Goal: Information Seeking & Learning: Learn about a topic

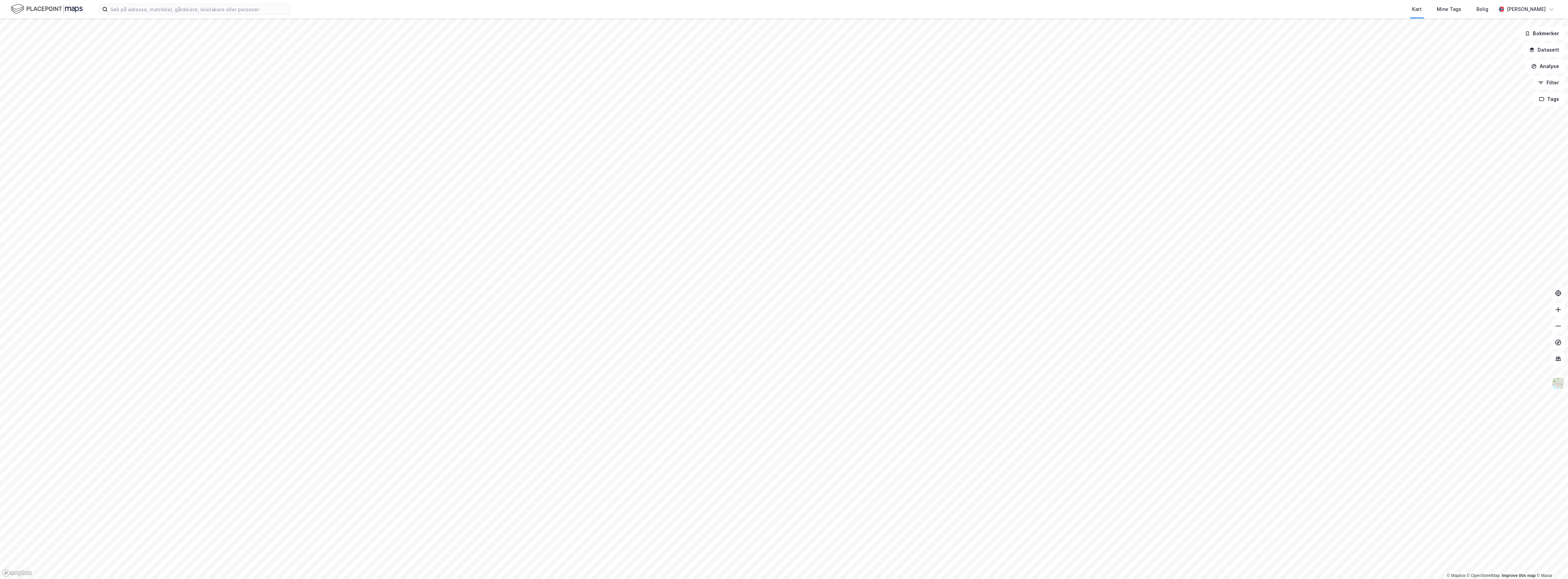
click at [1553, 294] on button at bounding box center [1558, 293] width 13 height 13
click at [1555, 297] on button at bounding box center [1558, 293] width 13 height 13
click at [249, 11] on input at bounding box center [199, 9] width 183 height 10
paste input "Carl Emil Døscher"
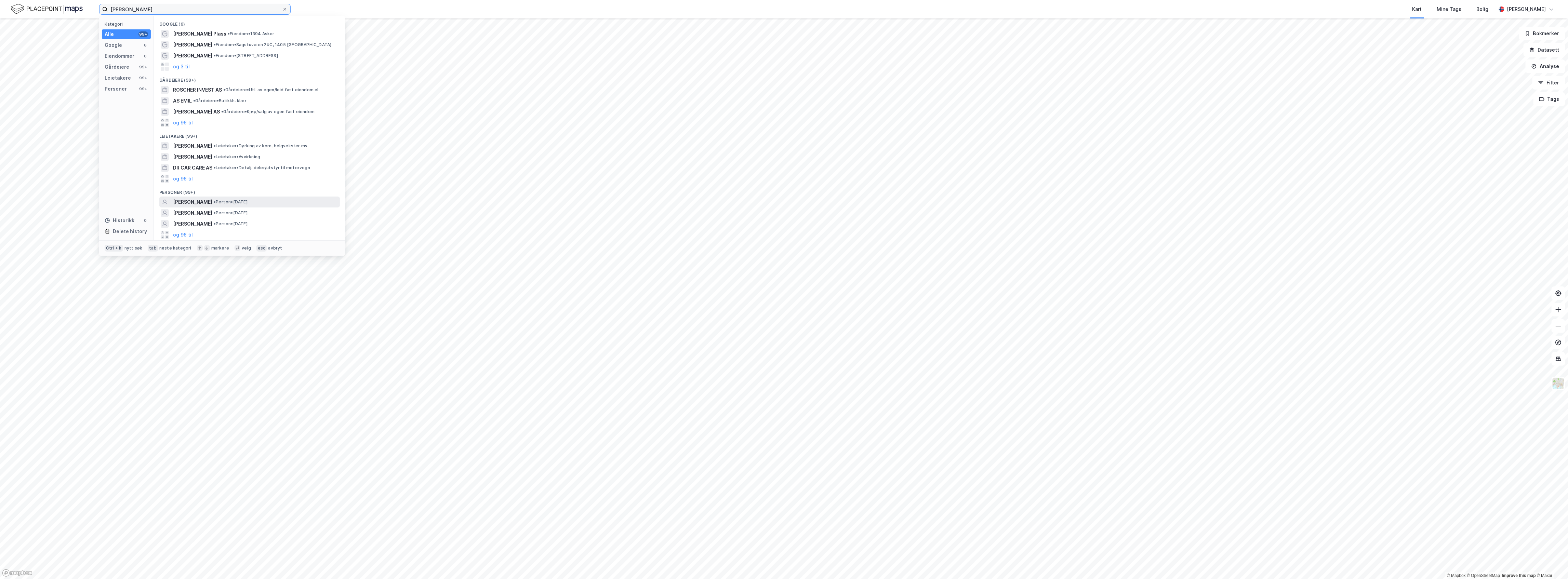
type input "Carl Emil Døscher"
click at [239, 203] on span "• Person • 3. aug. 1985" at bounding box center [231, 201] width 34 height 5
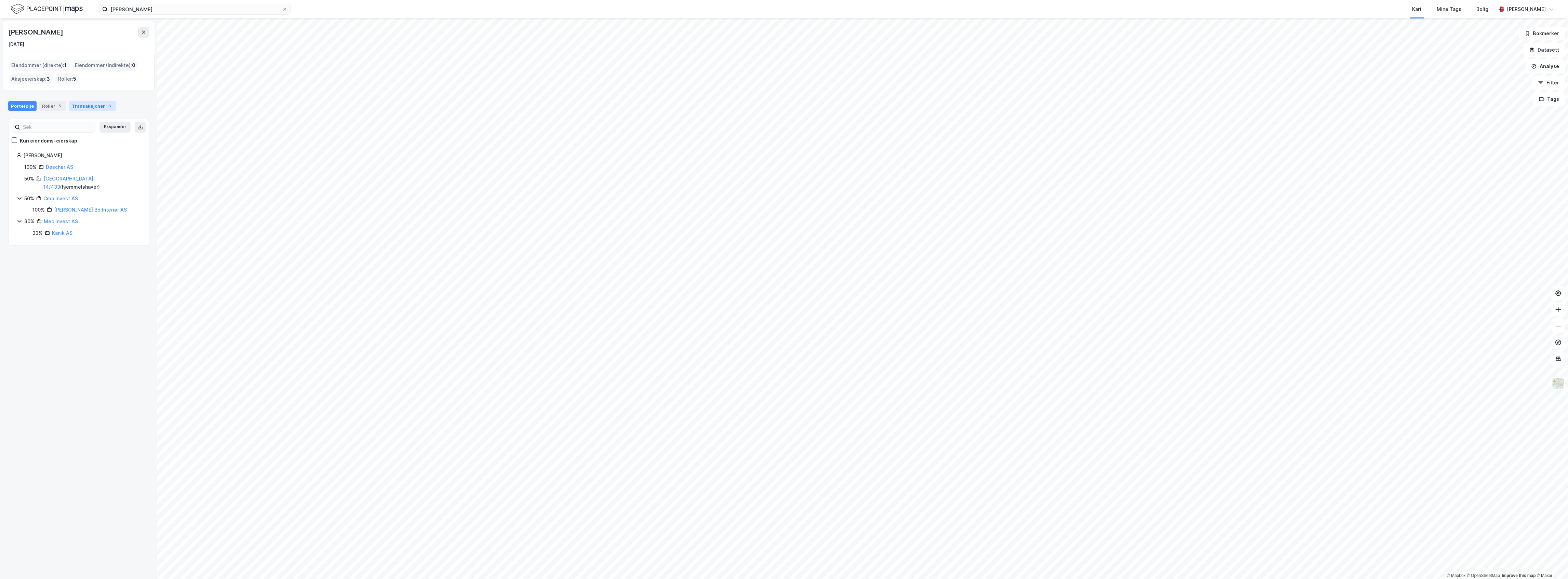
click at [96, 104] on div "Transaksjoner 6" at bounding box center [92, 106] width 47 height 10
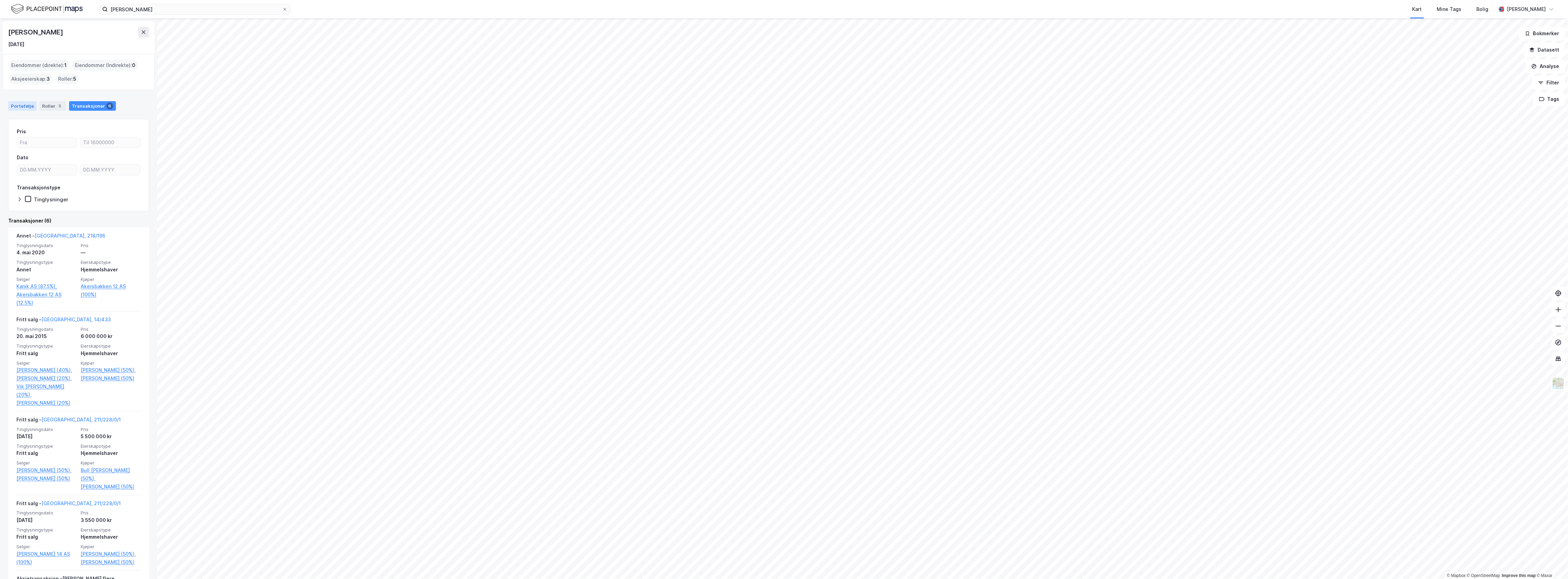
click at [26, 107] on div "Portefølje" at bounding box center [22, 106] width 29 height 10
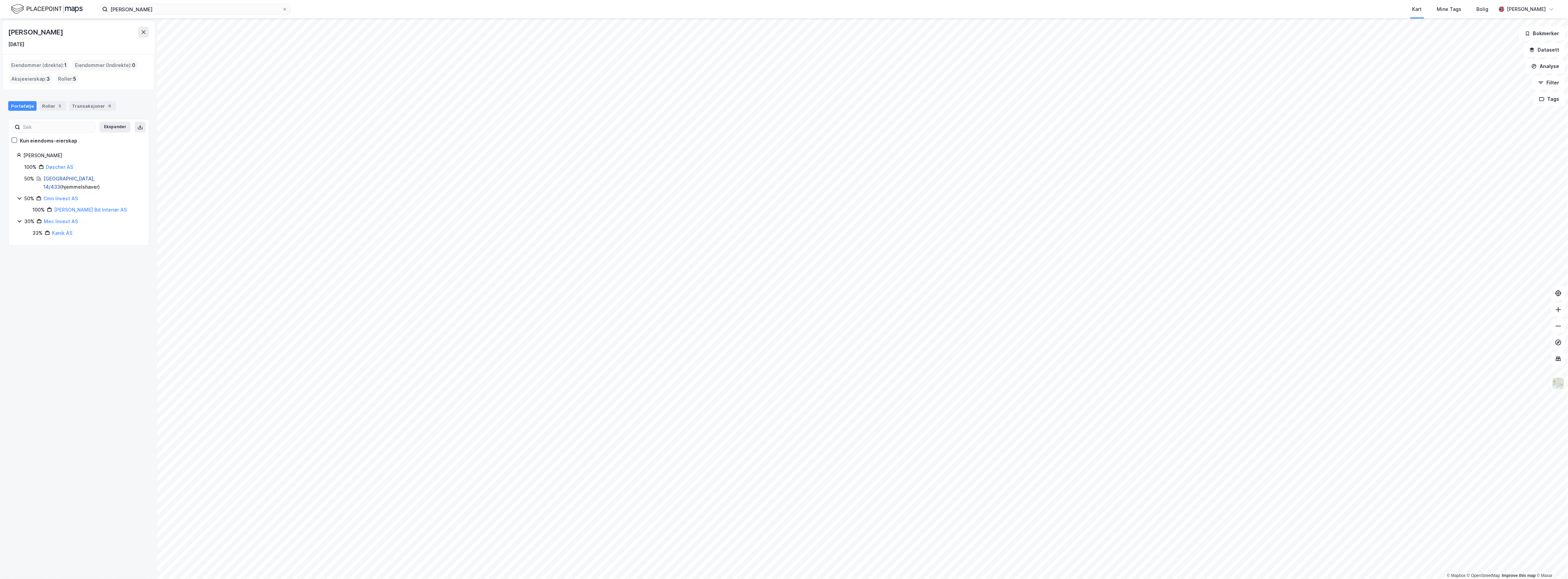
click at [57, 178] on link "Bærum, 14/433" at bounding box center [69, 182] width 51 height 14
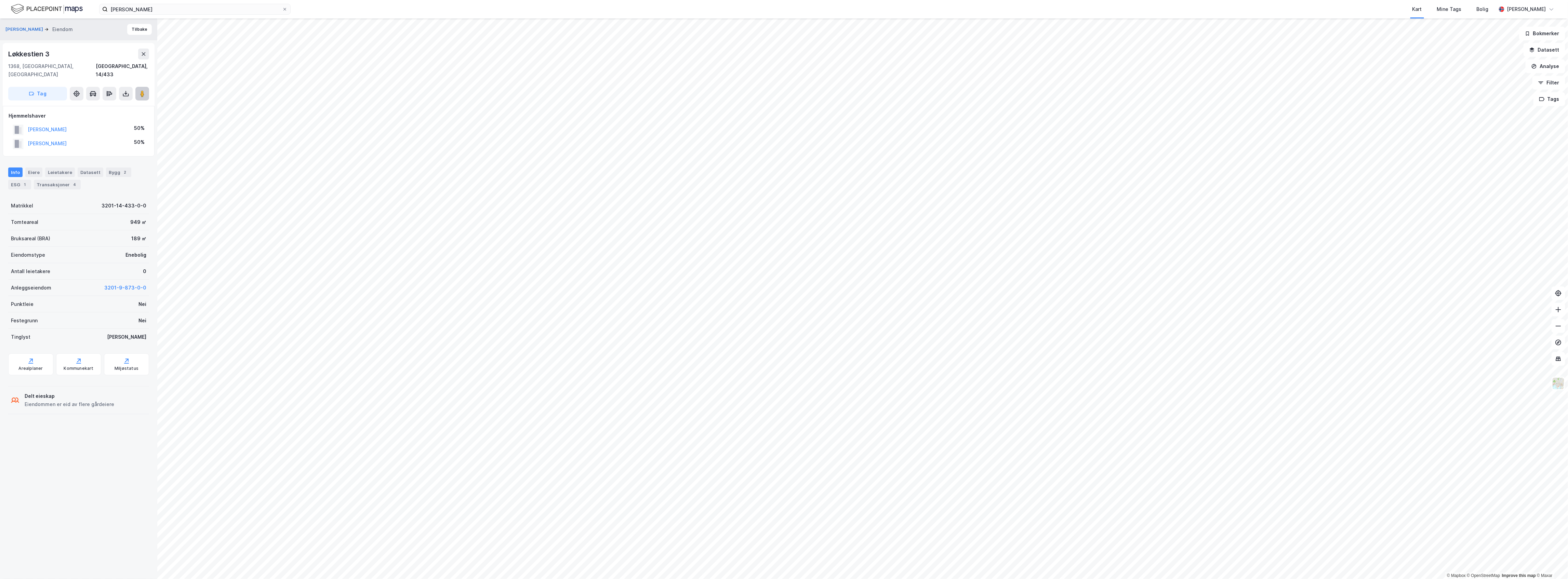
click at [141, 90] on image at bounding box center [142, 93] width 4 height 7
click at [71, 181] on div "4" at bounding box center [74, 184] width 7 height 7
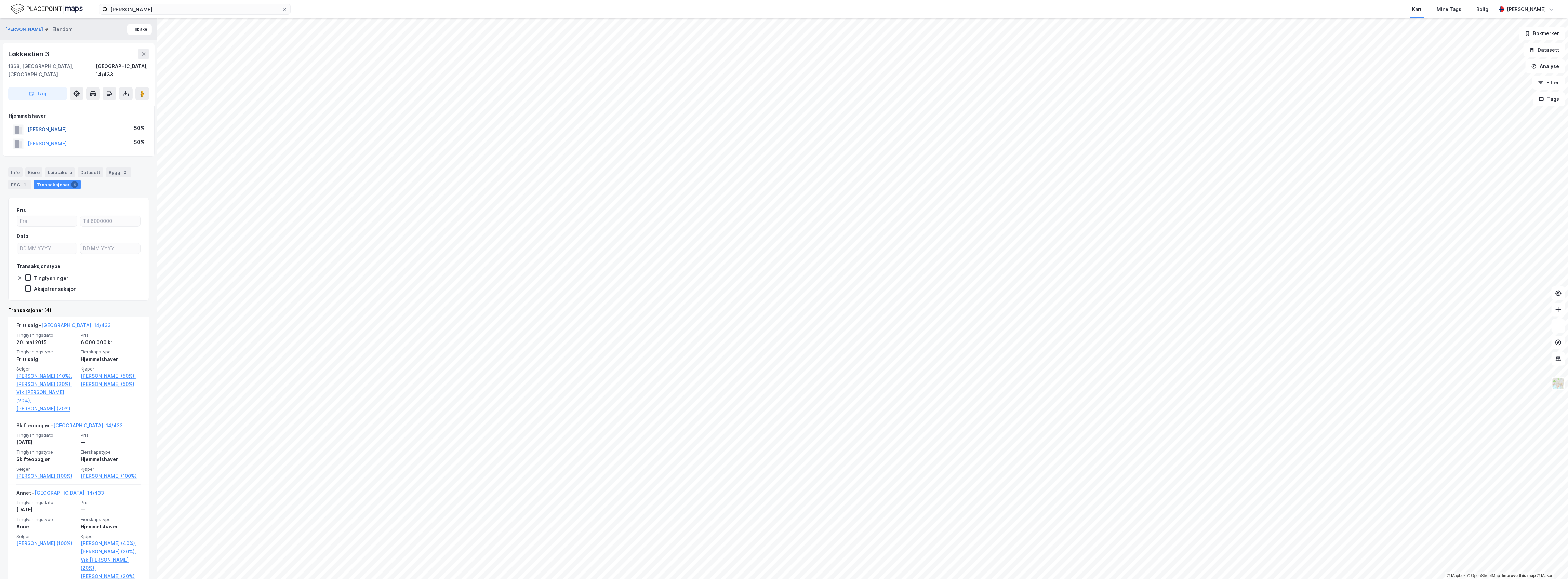
click at [0, 0] on button "DØSCHER CAMILLA M T BOGEN" at bounding box center [0, 0] width 0 height 0
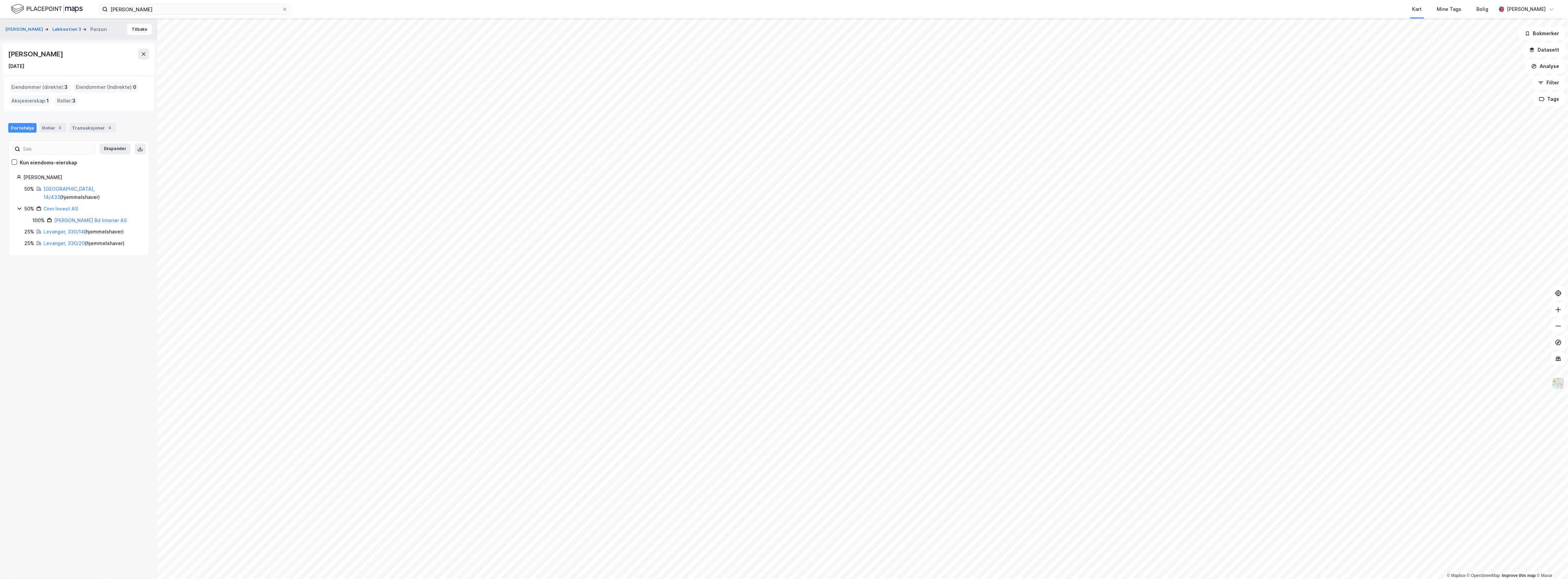
drag, startPoint x: 131, startPoint y: 55, endPoint x: 35, endPoint y: 56, distance: 96.0
click at [35, 56] on div "Camilla Maria Theresia Bogen Døscher" at bounding box center [36, 54] width 56 height 11
drag, startPoint x: 33, startPoint y: 55, endPoint x: 18, endPoint y: 51, distance: 15.5
click at [32, 55] on div "Camilla Maria Theresia Bogen Døscher" at bounding box center [36, 54] width 56 height 11
drag, startPoint x: 5, startPoint y: 50, endPoint x: 133, endPoint y: 57, distance: 128.2
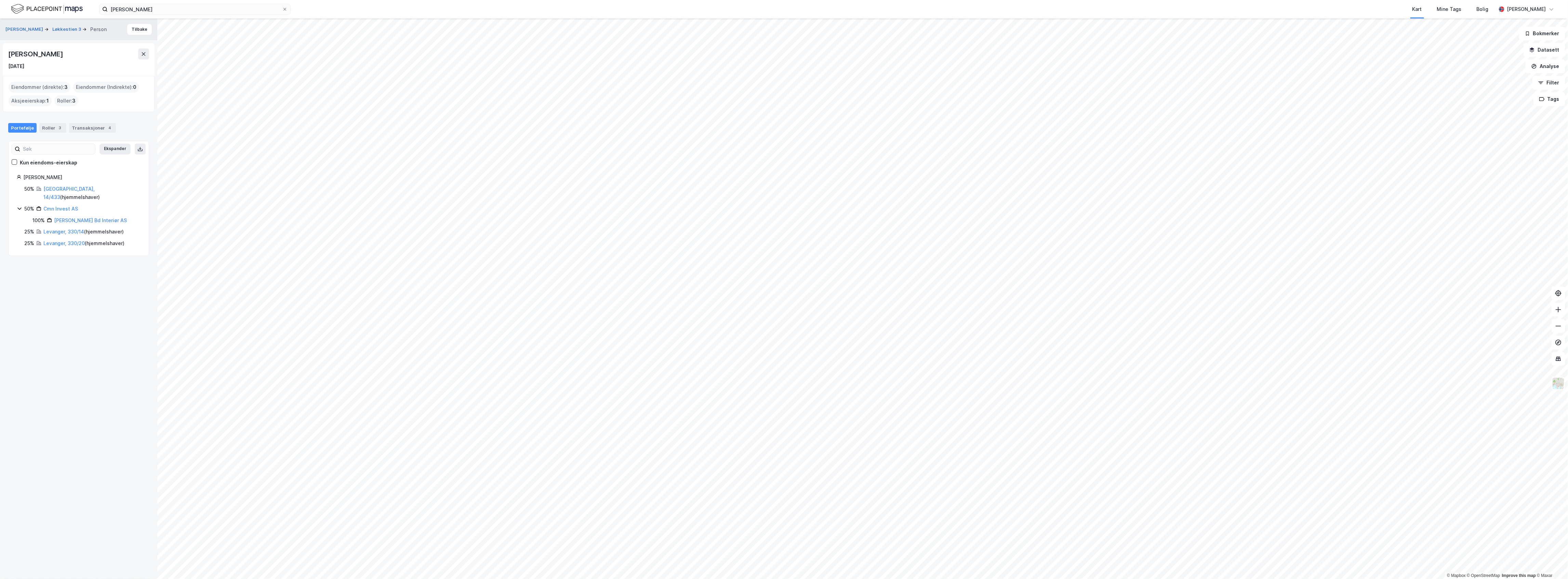
click at [133, 57] on div "Camilla Maria Theresia Bogen Døscher 1. mai 1984" at bounding box center [78, 60] width 152 height 33
copy div "Camilla Maria Theresia Bogen Døscher"
click at [145, 59] on button at bounding box center [144, 54] width 11 height 11
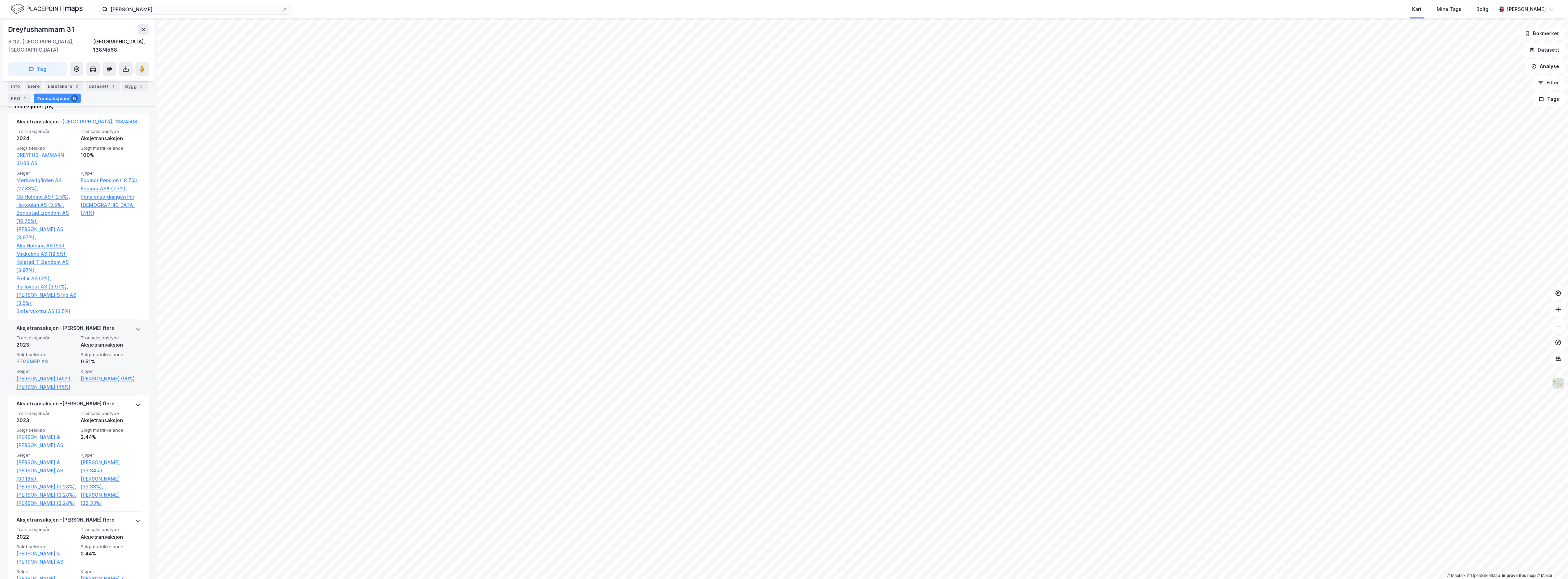
scroll to position [182, 0]
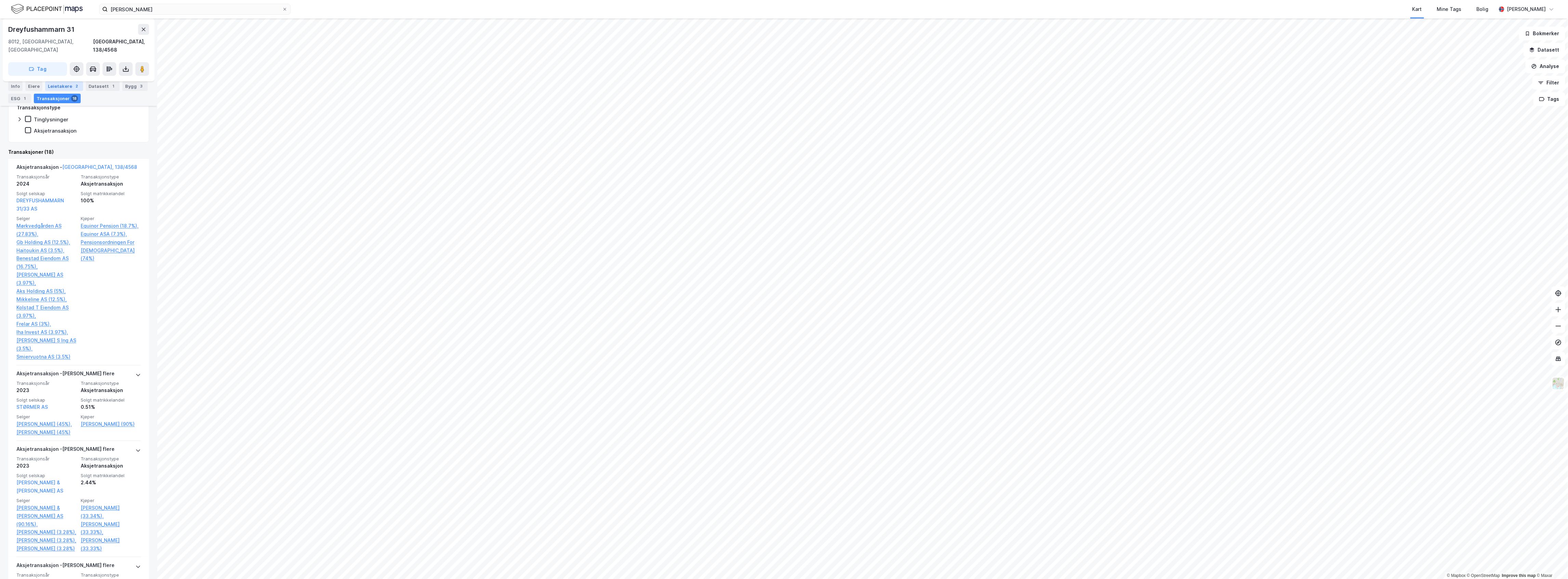
click at [63, 86] on div "Leietakere 2" at bounding box center [64, 86] width 38 height 10
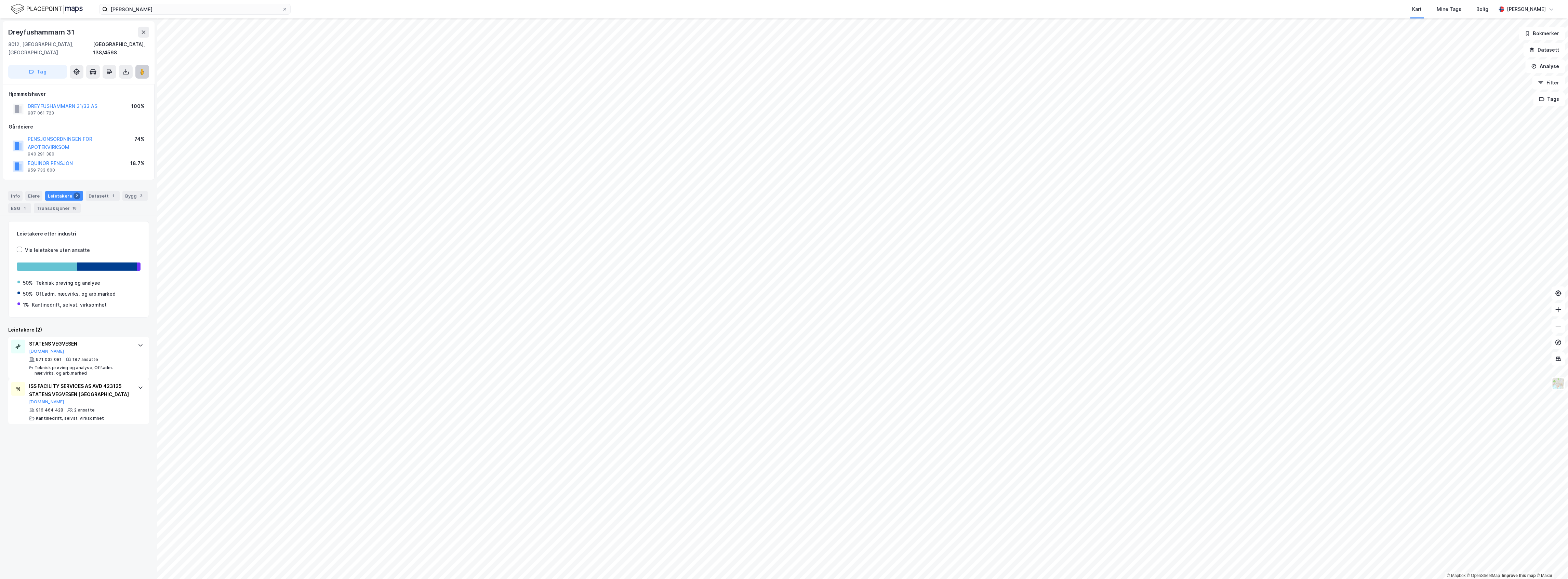
click at [139, 68] on icon at bounding box center [142, 71] width 7 height 7
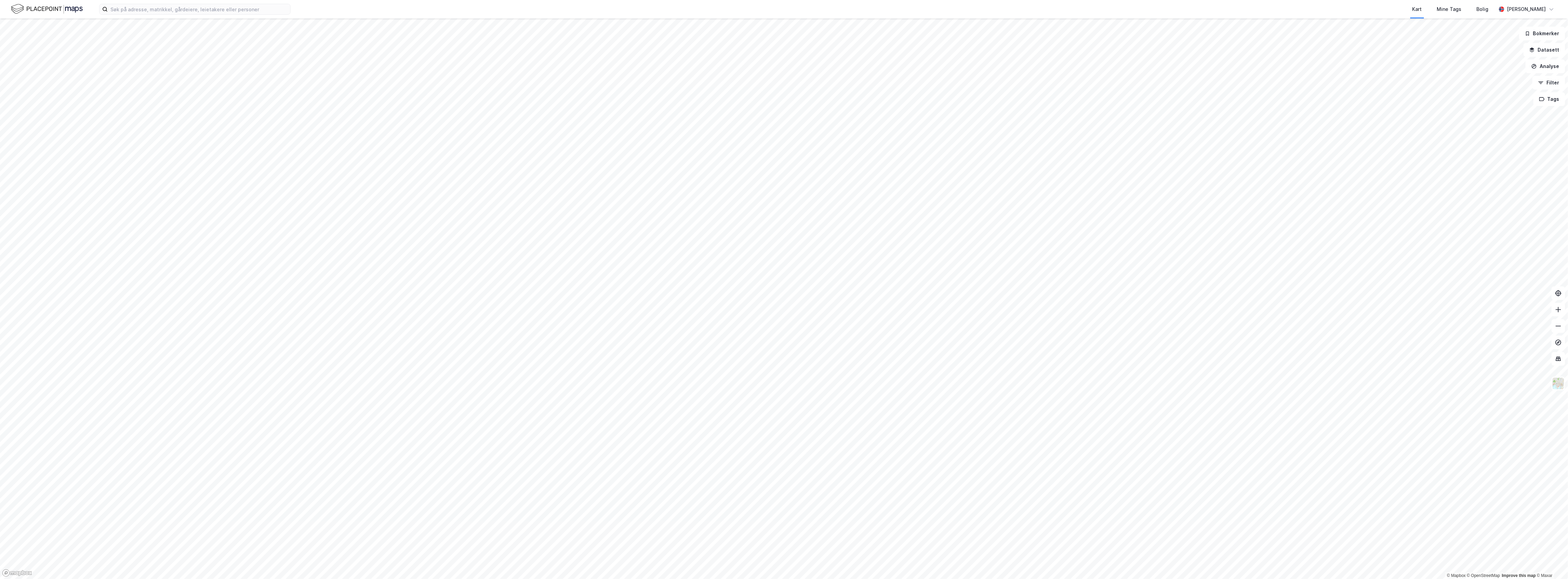
click at [198, 16] on div "Kart Mine Tags Bolig Martin Omnes" at bounding box center [784, 9] width 1568 height 18
click at [196, 10] on input at bounding box center [199, 9] width 183 height 10
paste input "eivind teibakk"
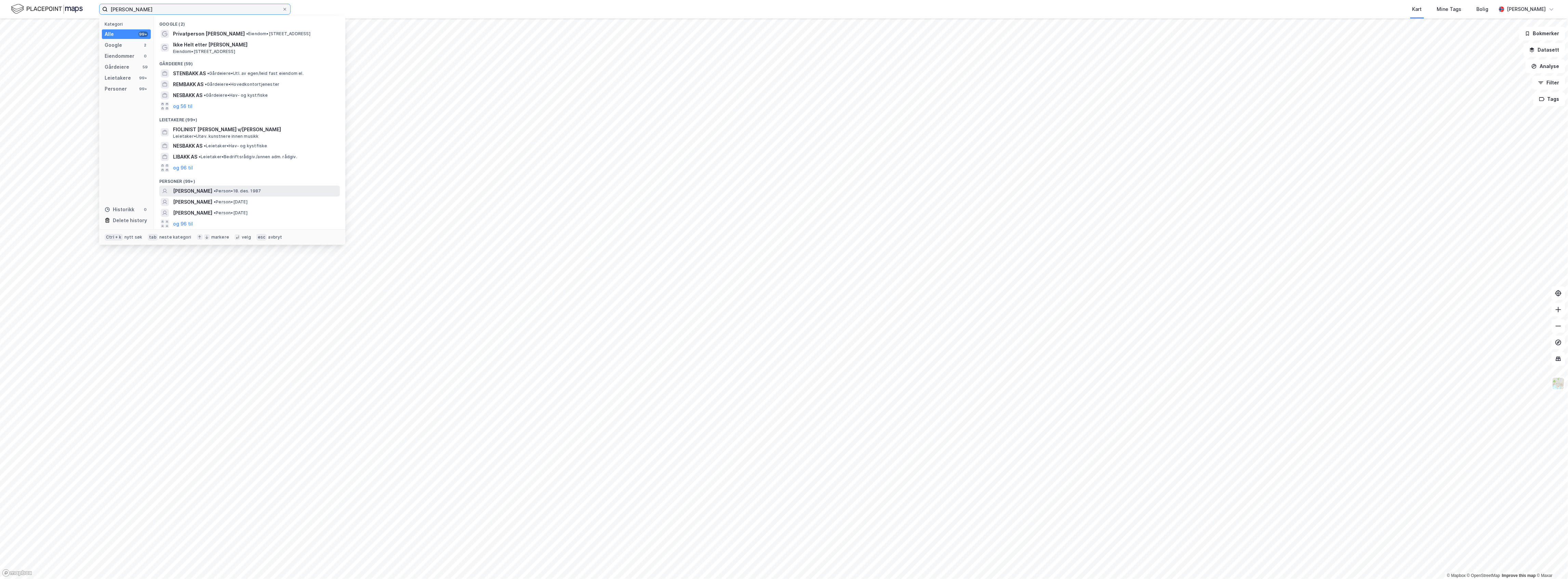
type input "eivind teibakk"
click at [263, 187] on div "EIVIND TEIBAKK • Person • 18. des. 1987" at bounding box center [256, 190] width 166 height 8
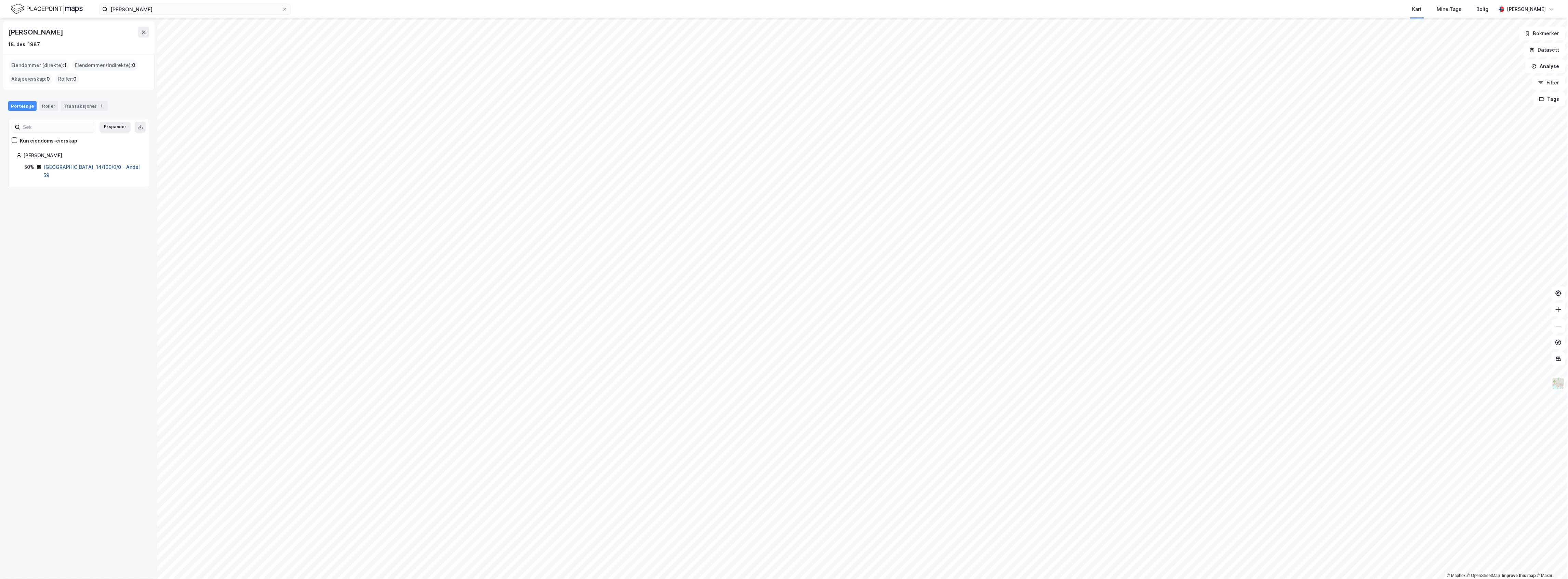
click at [105, 167] on link "Tromsø, 14/100/0/0 - Andel 59" at bounding box center [91, 171] width 96 height 14
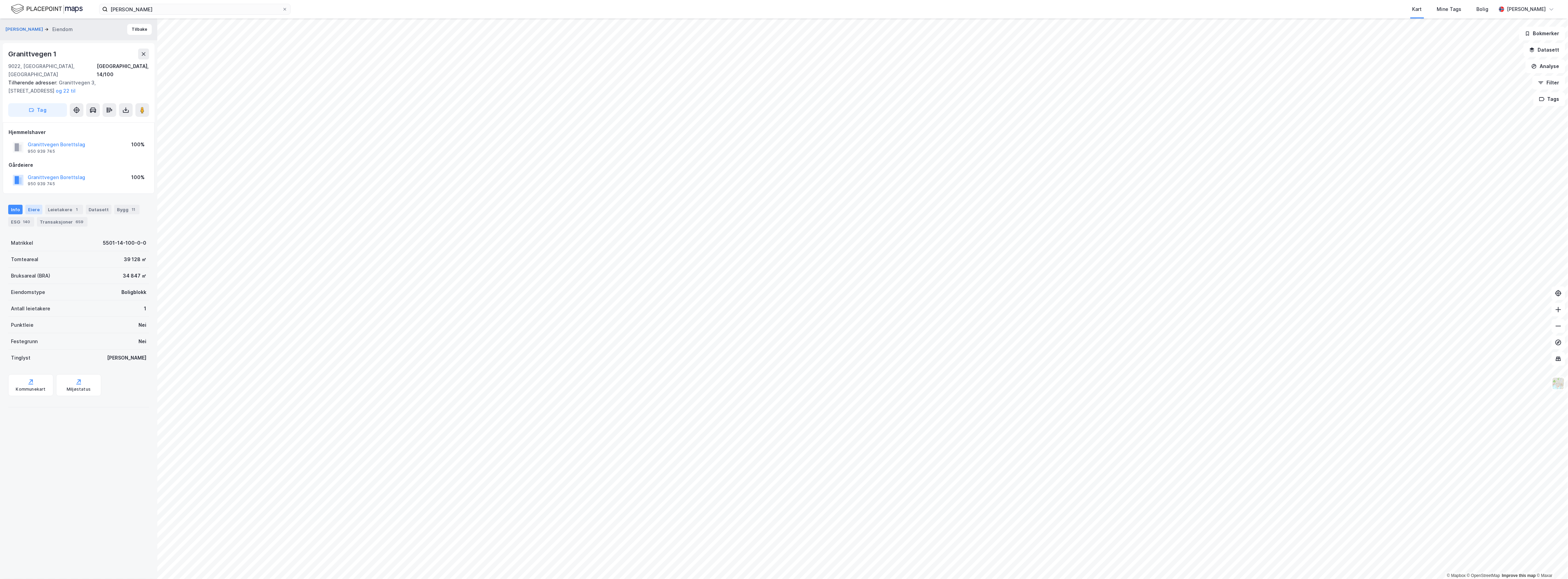
click at [33, 204] on div "Eiere" at bounding box center [34, 209] width 17 height 10
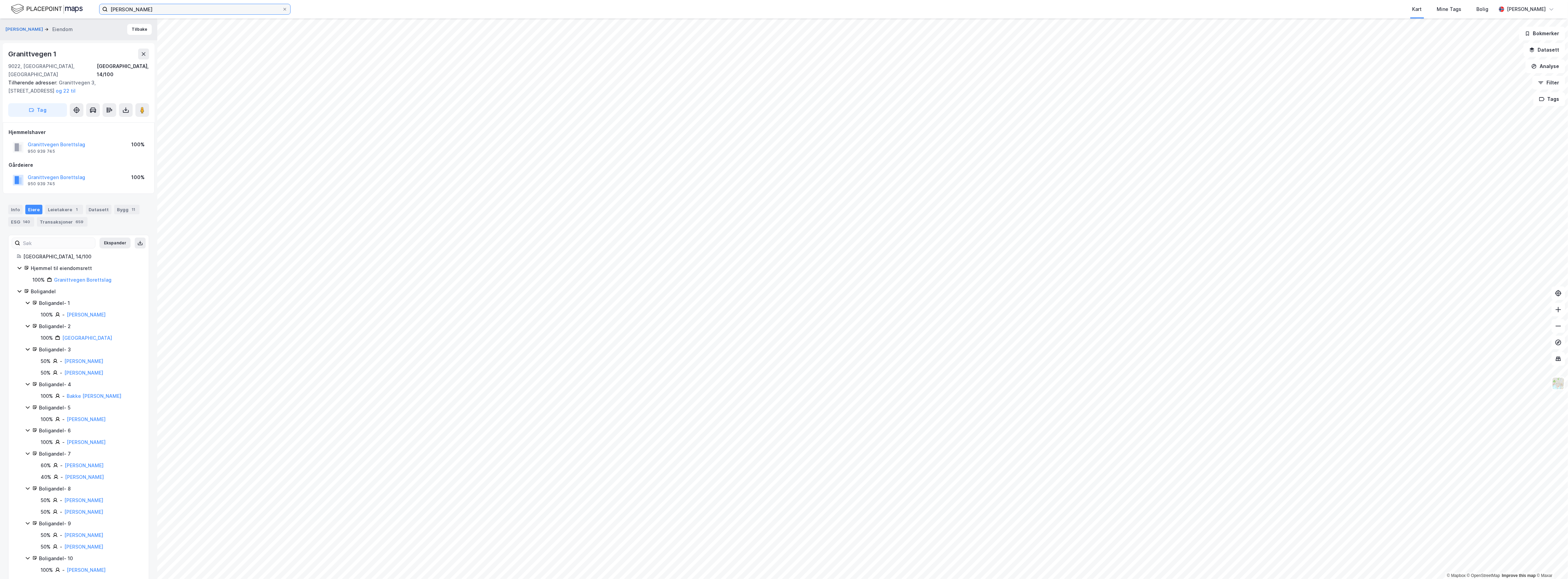
click at [156, 7] on input "eivind teibakk" at bounding box center [195, 9] width 174 height 10
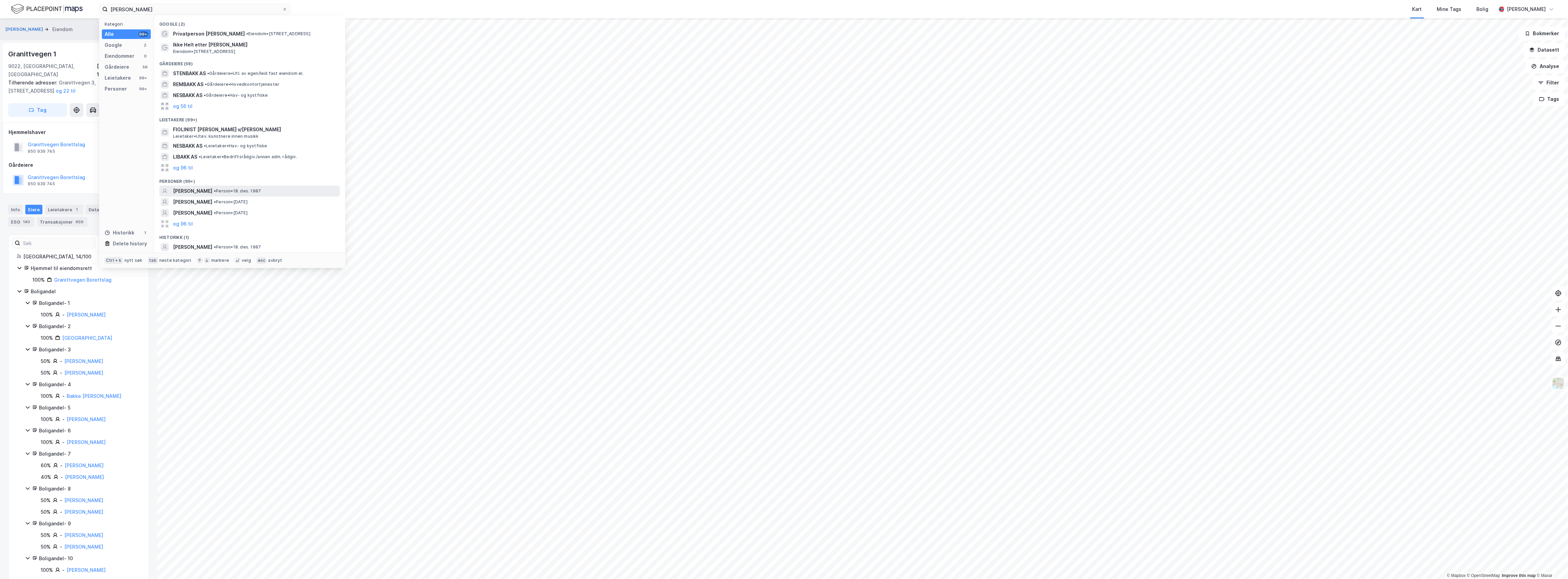
click at [210, 192] on span "[PERSON_NAME]" at bounding box center [192, 190] width 40 height 8
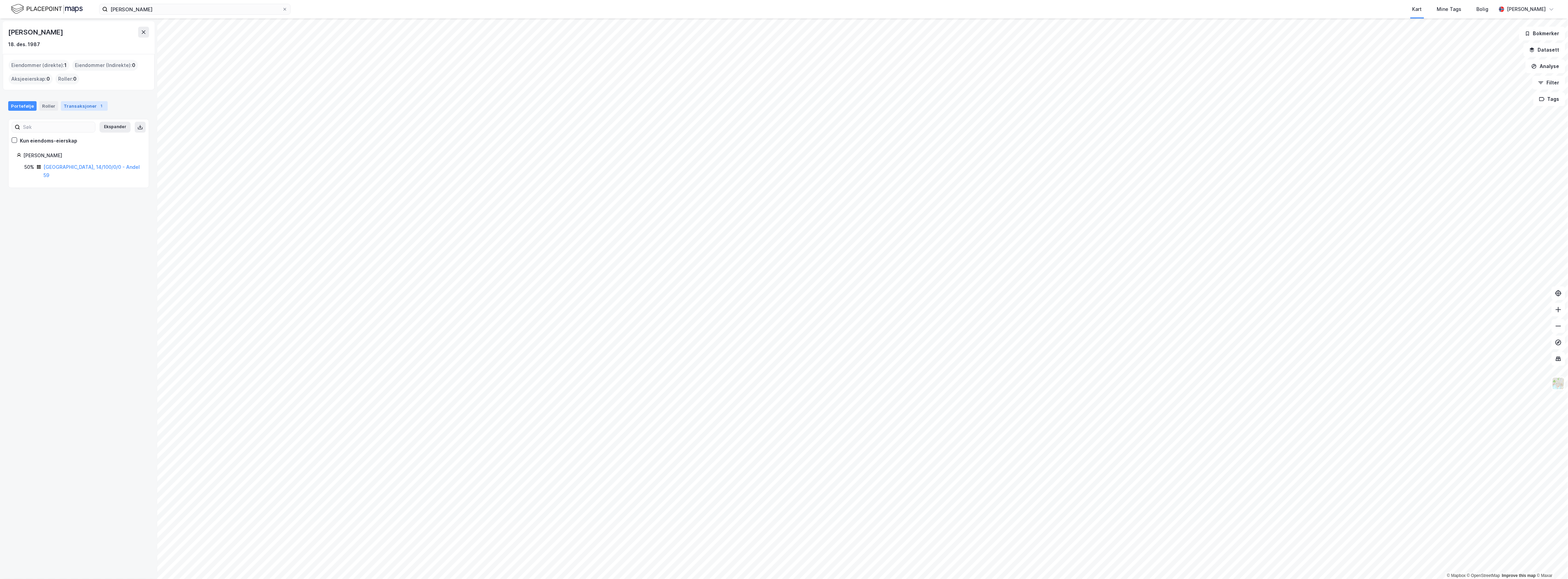
click at [91, 107] on div "Transaksjoner 1" at bounding box center [84, 106] width 47 height 10
click at [26, 105] on div "Portefølje" at bounding box center [22, 106] width 29 height 10
click at [260, 10] on input at bounding box center [199, 9] width 183 height 10
paste input "Bernt Lunds veg 4A, 8160 [GEOGRAPHIC_DATA]"
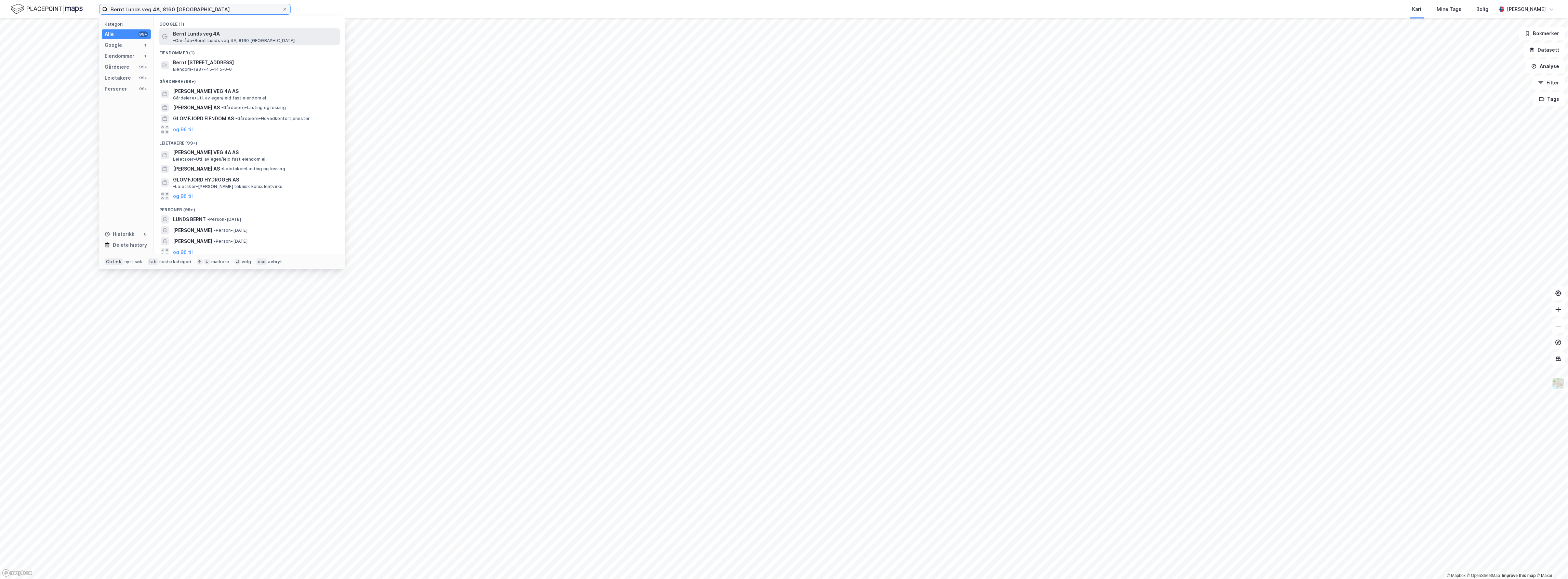
type input "Bernt Lunds veg 4A, 8160 [GEOGRAPHIC_DATA]"
click at [219, 33] on div "Bernt Lunds veg 4A • Område • Bernt Lunds veg 4A, 8160 Glomfjord" at bounding box center [256, 36] width 166 height 13
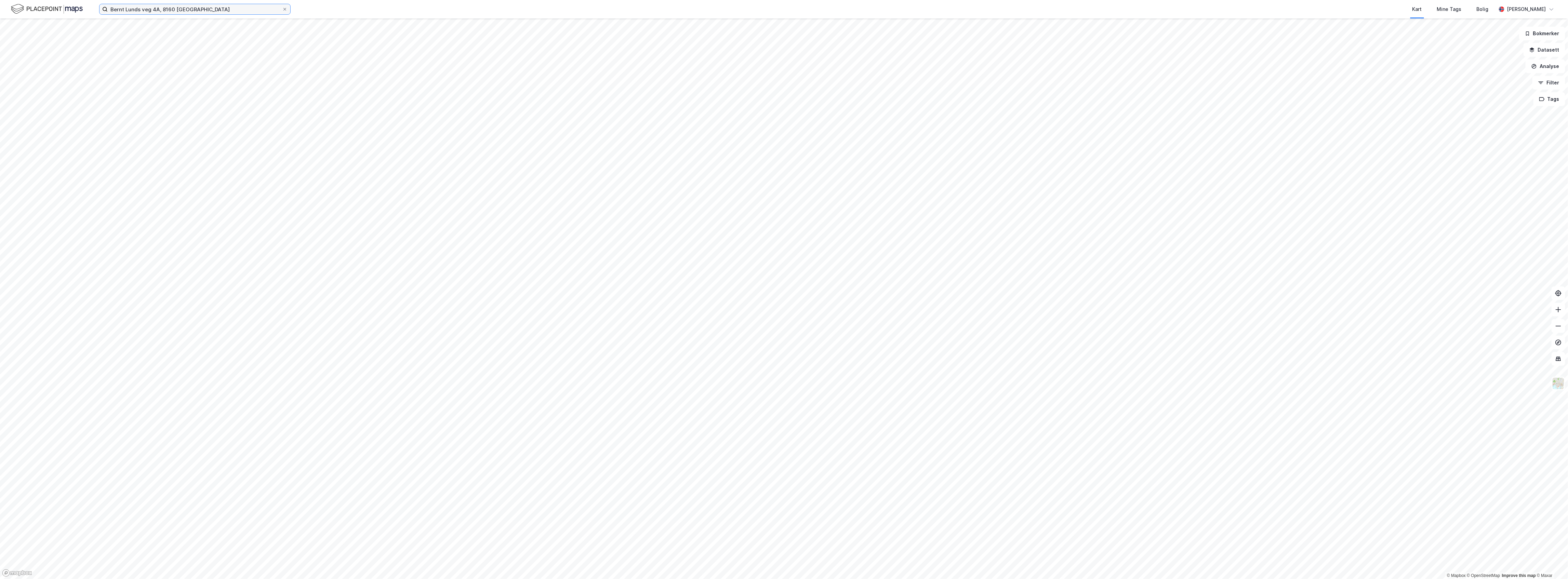
click at [215, 14] on input "Bernt Lunds veg 4A, 8160 [GEOGRAPHIC_DATA]" at bounding box center [195, 9] width 174 height 10
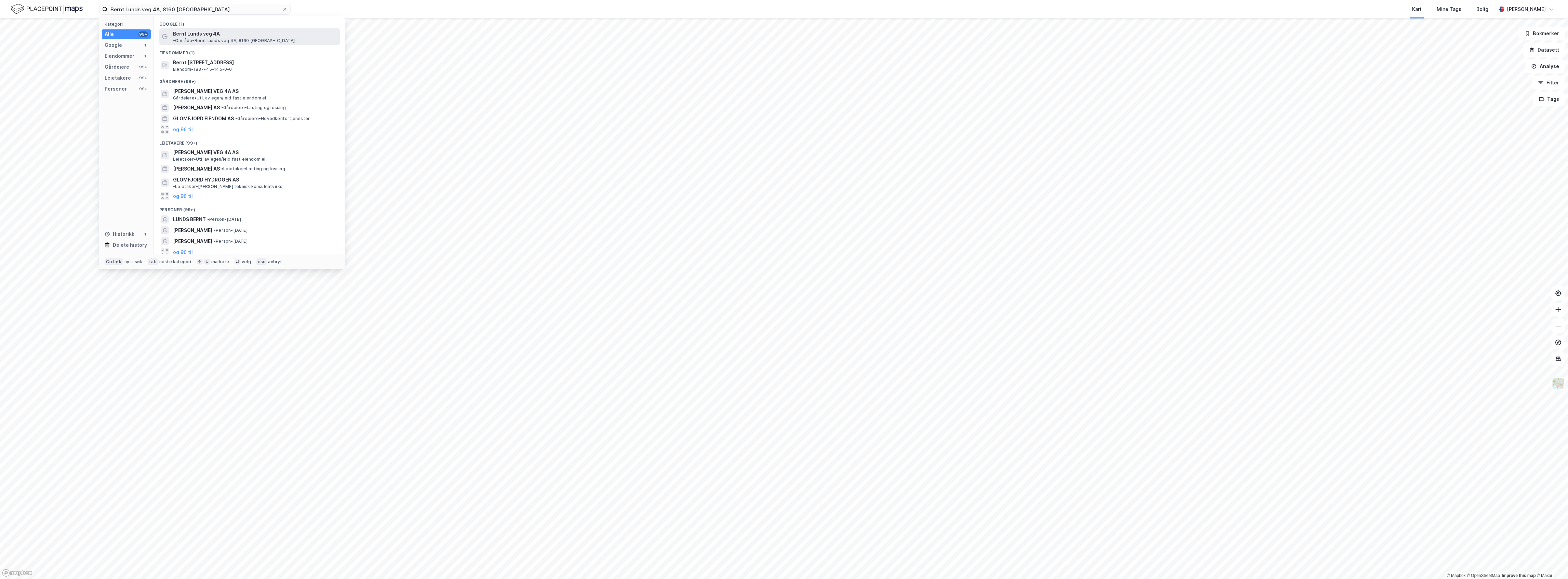
click at [262, 38] on span "• Område • Bernt Lunds veg 4A, 8160 Glomfjord" at bounding box center [234, 40] width 122 height 5
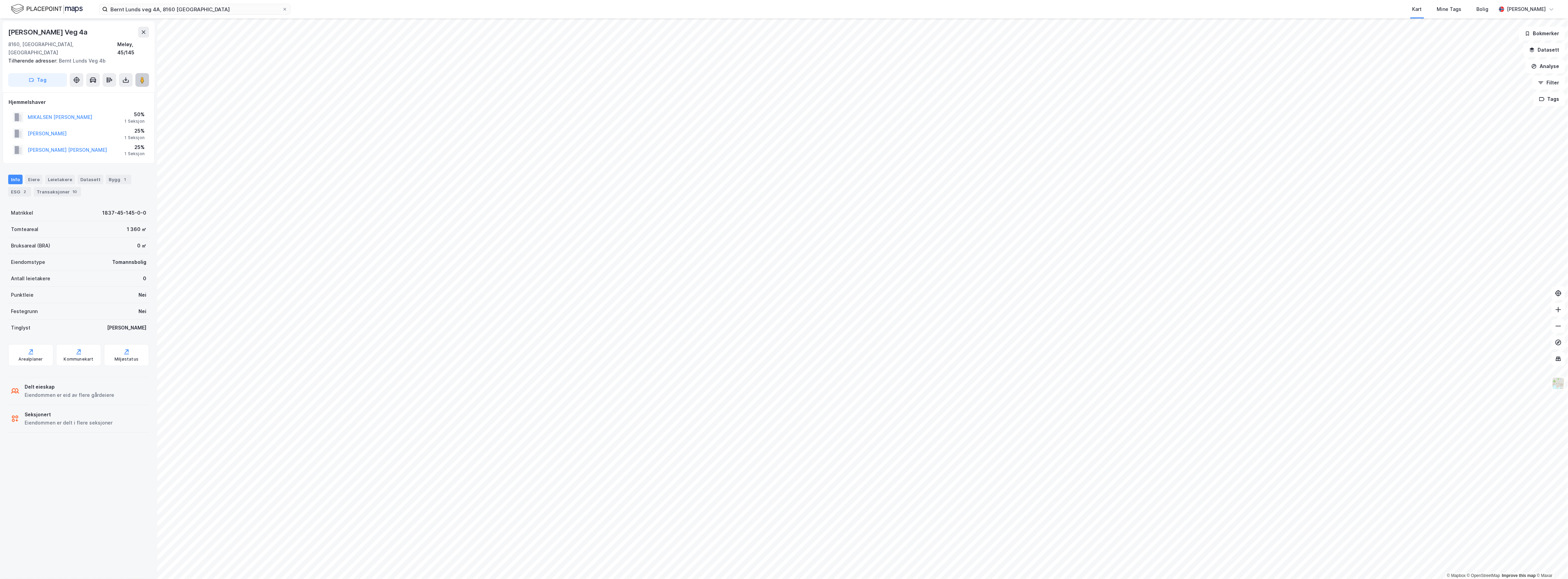
click at [140, 77] on image at bounding box center [142, 80] width 4 height 7
click at [184, 15] on div "Bernt Lunds veg 4A, 8160 Glomfjord Kart Mine Tags Bolig Martin Omnes" at bounding box center [784, 9] width 1568 height 18
click at [190, 8] on input "Bernt Lunds veg 4A, 8160 [GEOGRAPHIC_DATA]" at bounding box center [195, 9] width 174 height 10
click at [144, 68] on image at bounding box center [142, 71] width 4 height 7
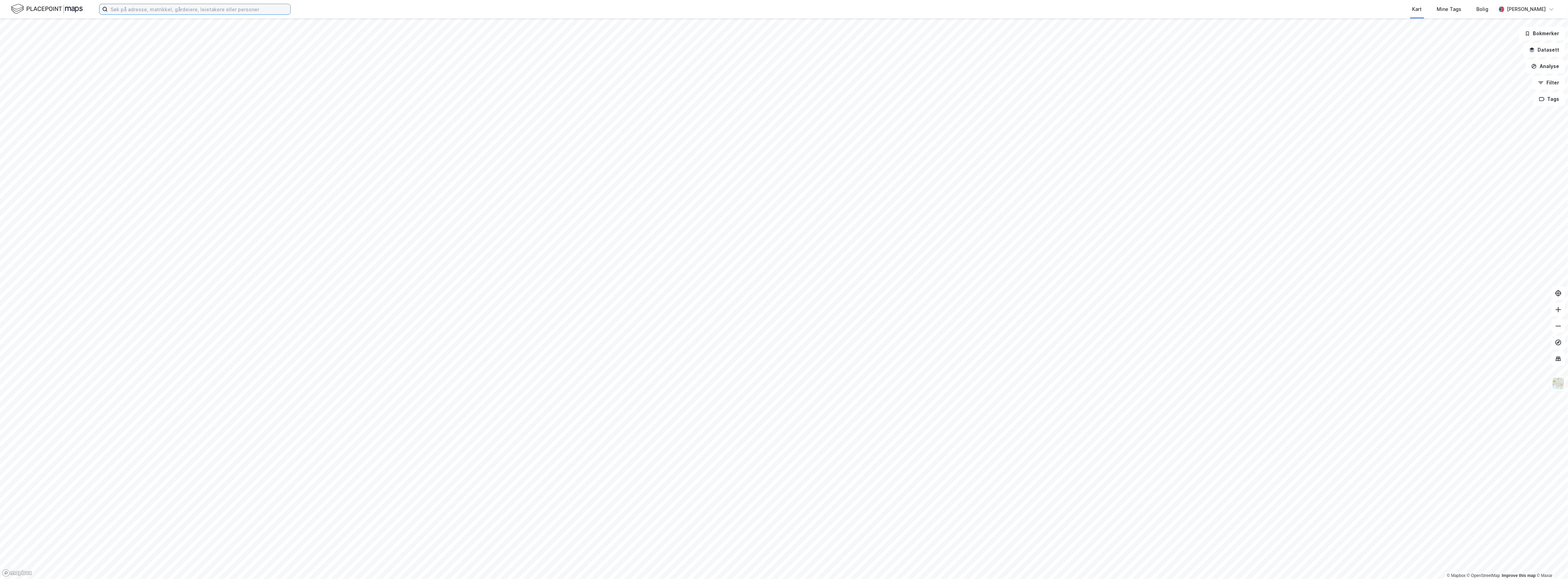
click at [183, 5] on input at bounding box center [199, 9] width 183 height 10
paste input "Spilderdalen, [GEOGRAPHIC_DATA]"
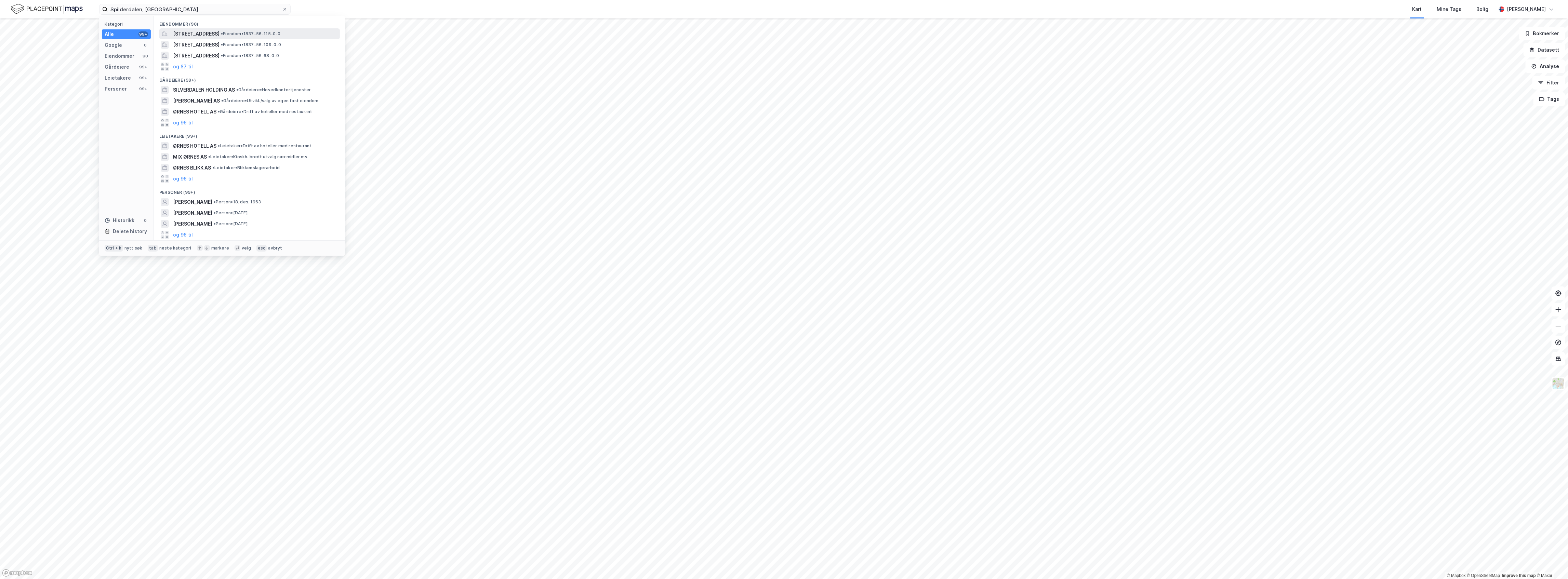
click at [216, 38] on div "[STREET_ADDRESS] • Eiendom • 1837-56-115-0-0" at bounding box center [250, 34] width 181 height 11
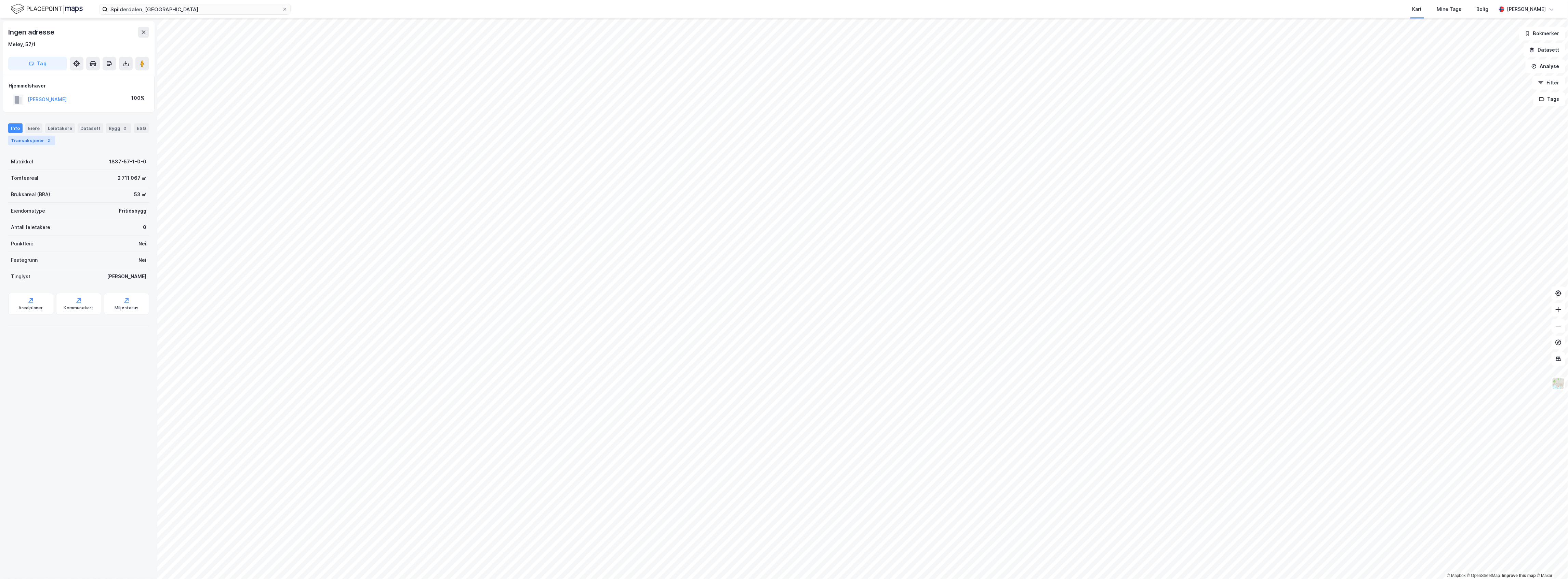
click at [55, 140] on div "Transaksjoner 2" at bounding box center [31, 140] width 47 height 10
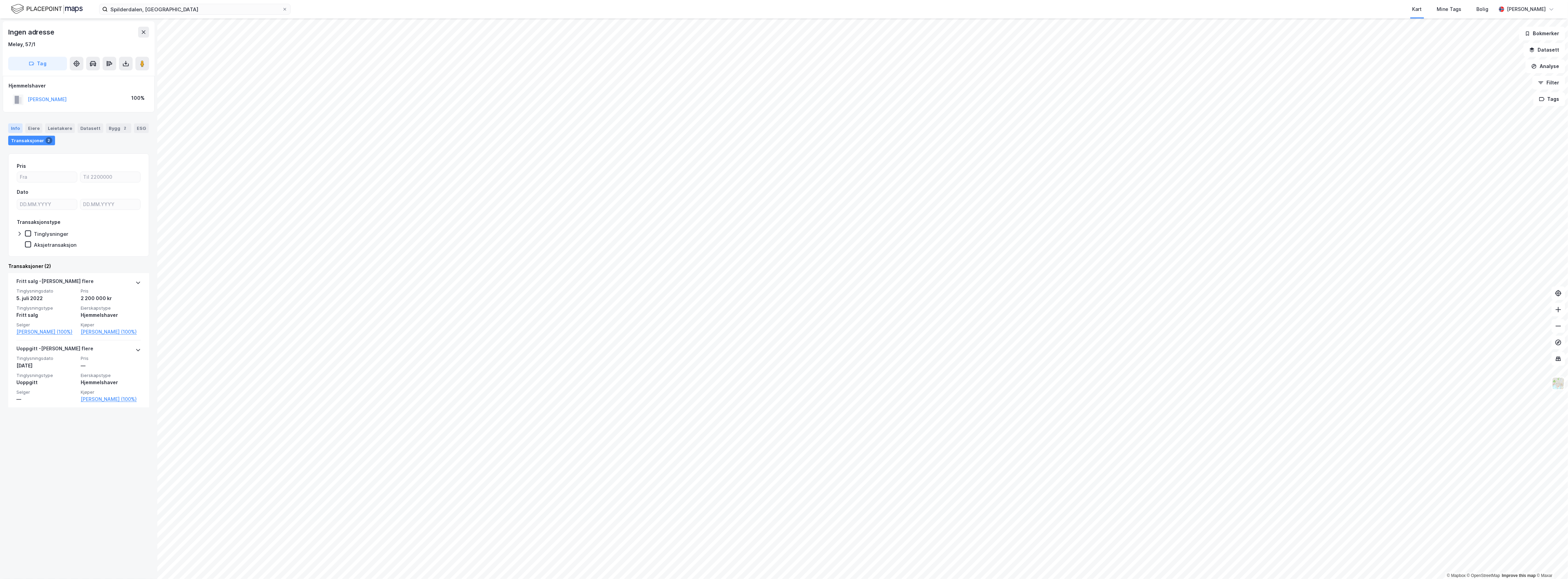
click at [20, 128] on div "Info" at bounding box center [15, 128] width 15 height 10
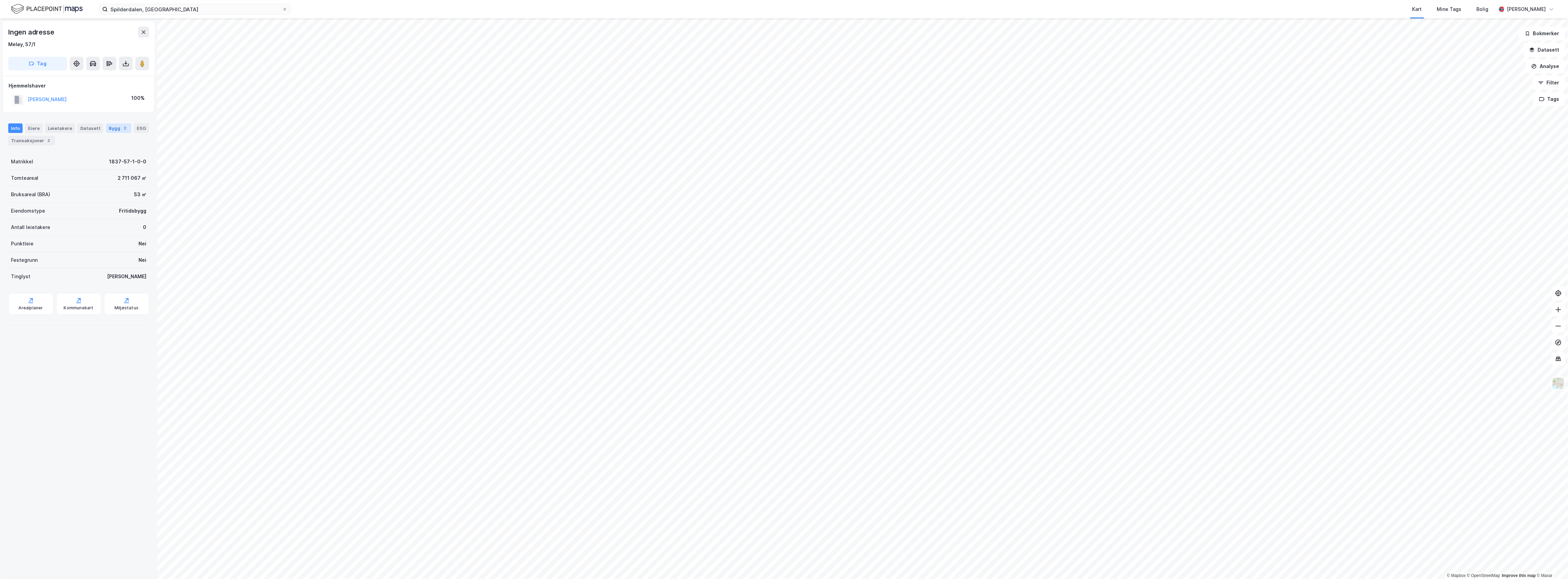
click at [113, 126] on div "Bygg 2" at bounding box center [119, 128] width 26 height 10
click at [164, 9] on input "Spilderdalen, [GEOGRAPHIC_DATA]" at bounding box center [195, 9] width 174 height 10
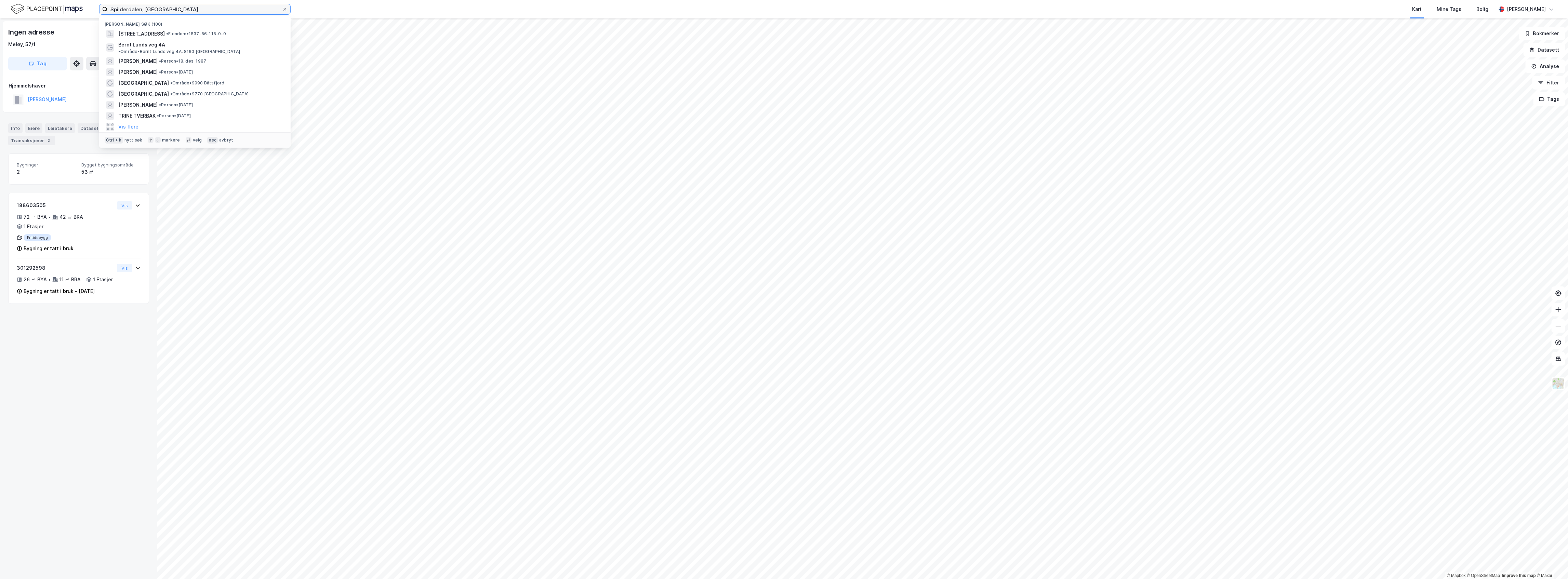
click at [164, 9] on input "Spilderdalen, [GEOGRAPHIC_DATA]" at bounding box center [195, 9] width 174 height 10
paste input "Gårdsnr: 57 Bruksnr: 1"
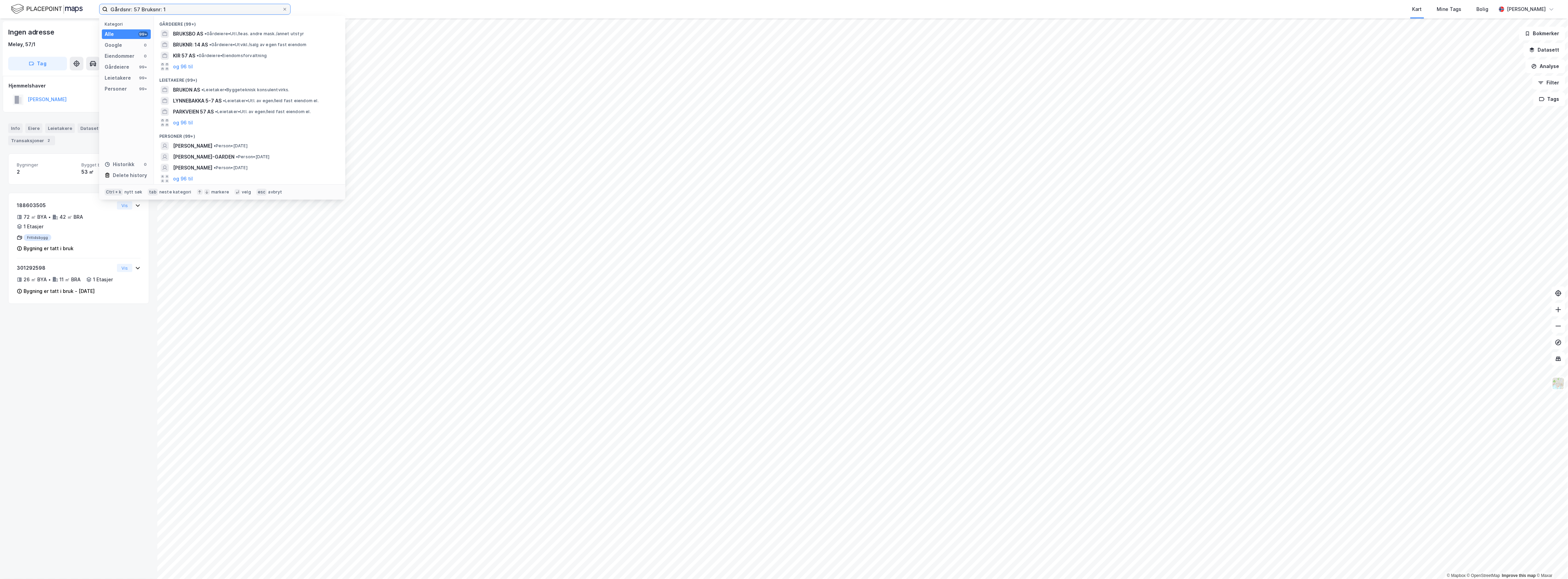
type input "Gårdsnr: 57 Bruksnr: 1"
